Goal: Information Seeking & Learning: Check status

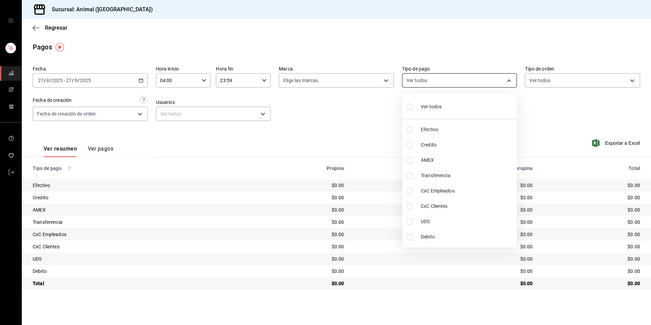
click at [477, 76] on body "Sucursal: Animal (Tijuana) Regresar Pagos Fecha [DATE] [DATE] - [DATE] [DATE] H…" at bounding box center [325, 162] width 651 height 325
click at [464, 109] on li "Ver todos" at bounding box center [459, 106] width 114 height 20
type input "b84c62b8-b02c-4970-ab2e-e166616419f2,235ce608-f464-428a-9a71-314f665367d1,53567…"
checkbox input "true"
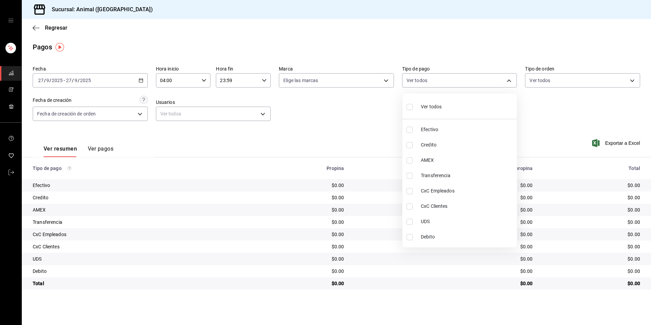
checkbox input "true"
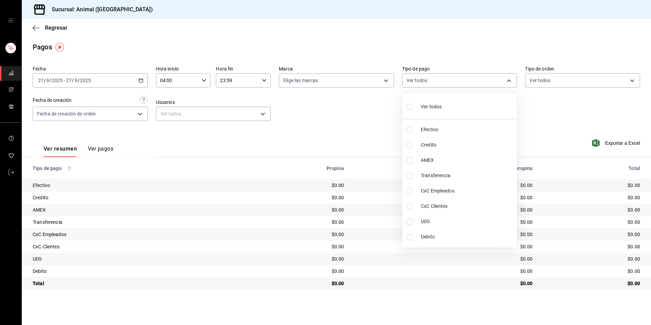
checkbox input "true"
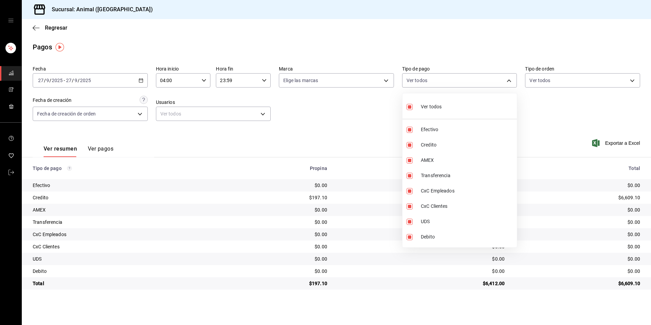
click at [435, 112] on div "Ver todos" at bounding box center [423, 106] width 35 height 15
checkbox input "false"
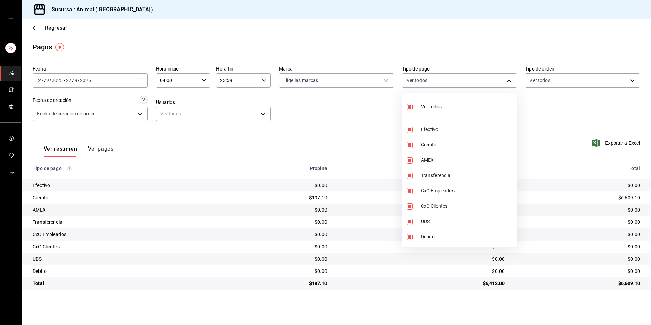
checkbox input "false"
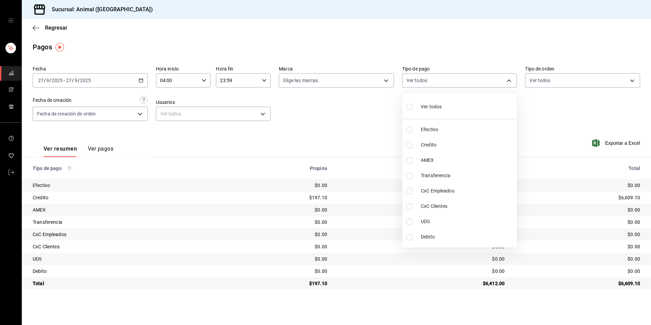
click at [432, 143] on span "Credito" at bounding box center [467, 144] width 93 height 7
type input "235ce608-f464-428a-9a71-314f665367d1"
checkbox input "true"
click at [426, 238] on span "Debito" at bounding box center [467, 236] width 93 height 7
type input "235ce608-f464-428a-9a71-314f665367d1,c7b29183-a811-4137-9cfa-21a61cd2bc4a"
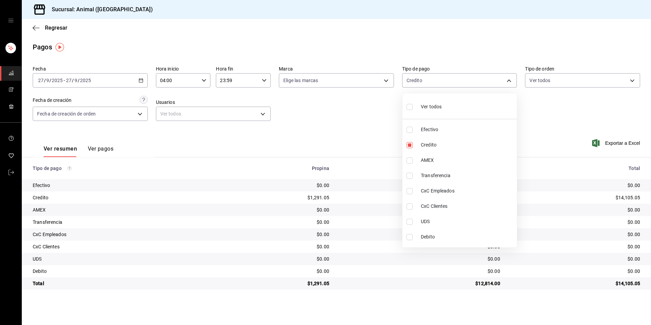
checkbox input "true"
click at [435, 236] on span "Debito" at bounding box center [467, 236] width 93 height 7
type input "235ce608-f464-428a-9a71-314f665367d1"
checkbox input "false"
click at [442, 144] on span "Credito" at bounding box center [467, 144] width 93 height 7
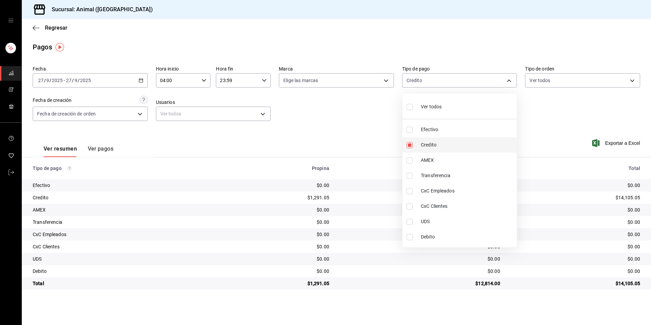
checkbox input "false"
click at [467, 138] on li "Credito" at bounding box center [459, 144] width 114 height 15
type input "235ce608-f464-428a-9a71-314f665367d1"
checkbox input "true"
click at [434, 230] on li "Debito" at bounding box center [459, 236] width 114 height 15
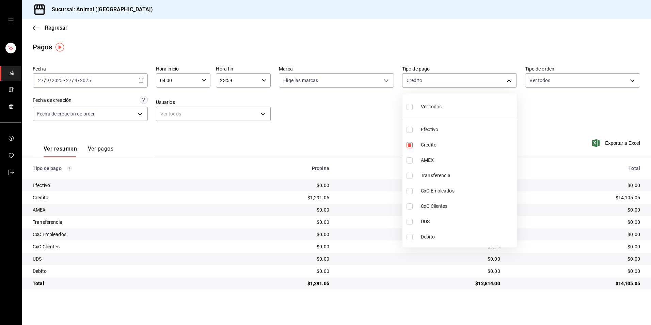
type input "235ce608-f464-428a-9a71-314f665367d1,c7b29183-a811-4137-9cfa-21a61cd2bc4a"
checkbox input "true"
click at [455, 239] on span "Debito" at bounding box center [467, 236] width 93 height 7
type input "235ce608-f464-428a-9a71-314f665367d1"
checkbox input "false"
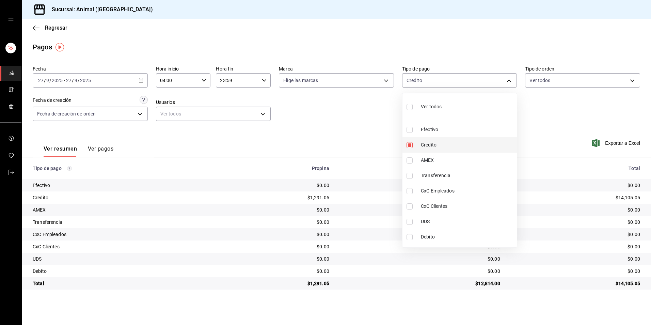
click at [462, 141] on li "Credito" at bounding box center [459, 144] width 114 height 15
checkbox input "false"
